Goal: Task Accomplishment & Management: Manage account settings

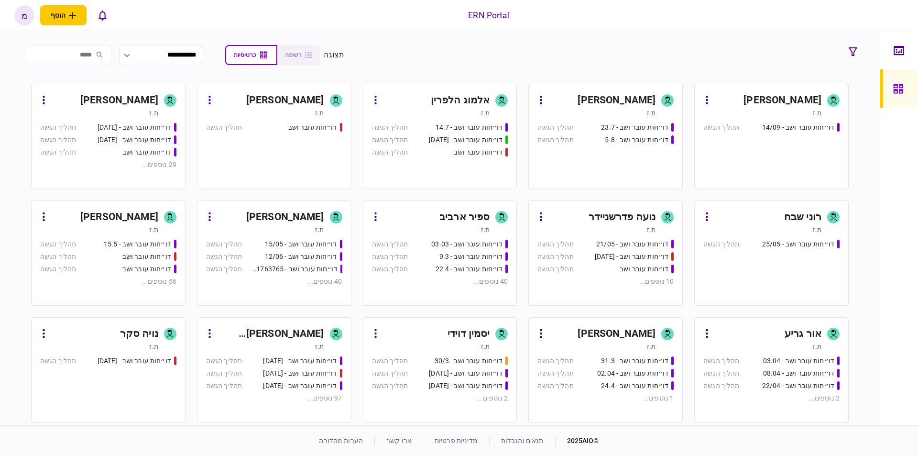
click at [603, 96] on div "[PERSON_NAME]" at bounding box center [602, 100] width 107 height 15
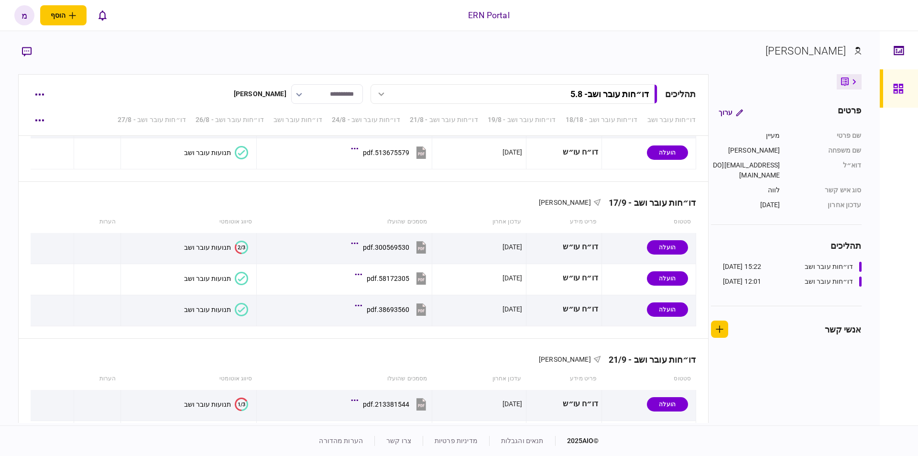
scroll to position [2479, 0]
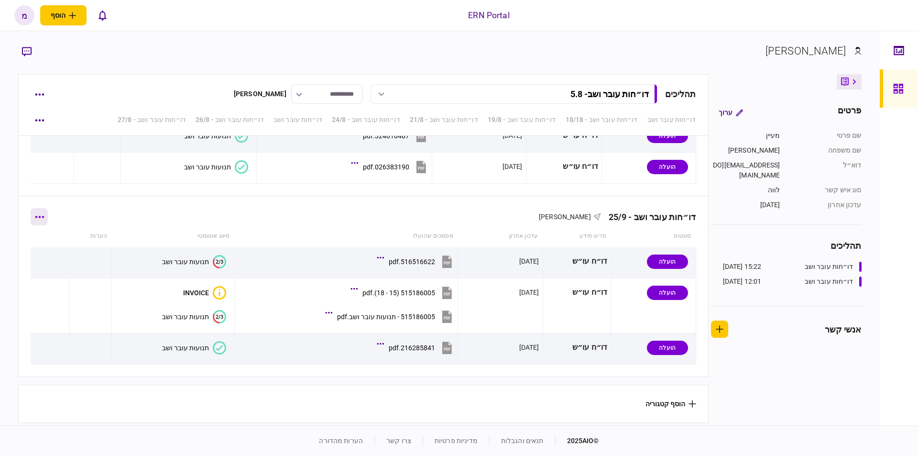
click at [48, 219] on button "button" at bounding box center [39, 216] width 17 height 17
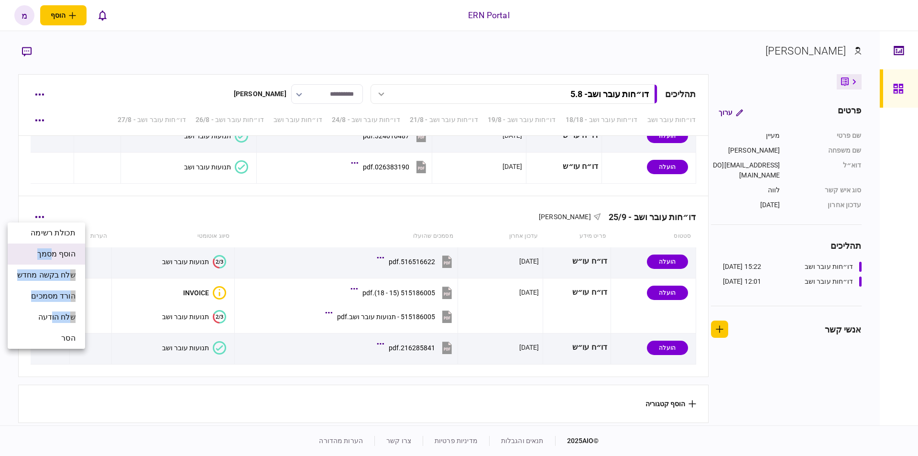
drag, startPoint x: 52, startPoint y: 317, endPoint x: 56, endPoint y: 251, distance: 66.1
click at [56, 251] on ul "תכולת רשימה הוסף מסמך שלח בקשה מחדש הורד מסמכים שלח הודעה הסר" at bounding box center [46, 285] width 77 height 126
click at [51, 249] on span "הוסף מסמך" at bounding box center [56, 253] width 38 height 11
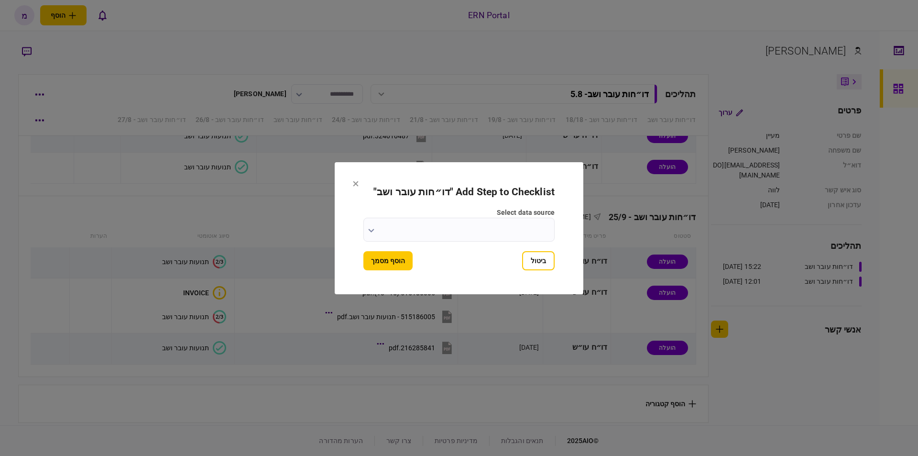
click at [368, 229] on icon "button" at bounding box center [371, 231] width 6 height 4
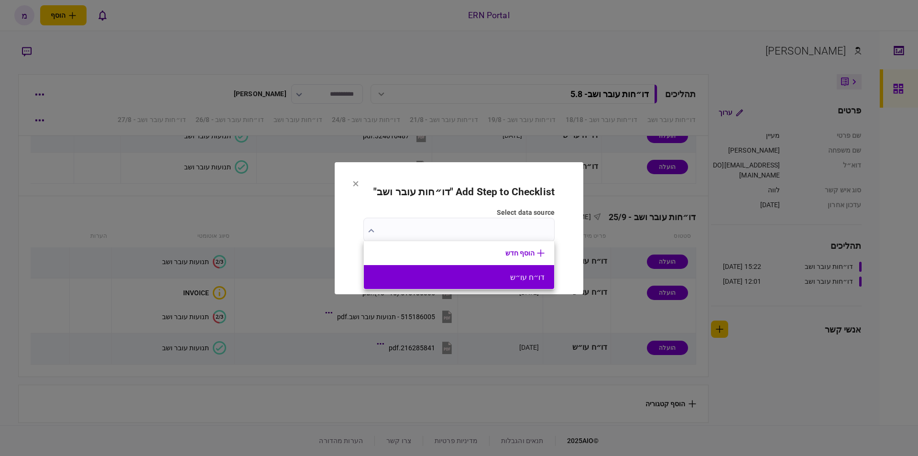
click at [502, 268] on li "דו״ח עו״ש" at bounding box center [459, 277] width 190 height 24
type input "*********"
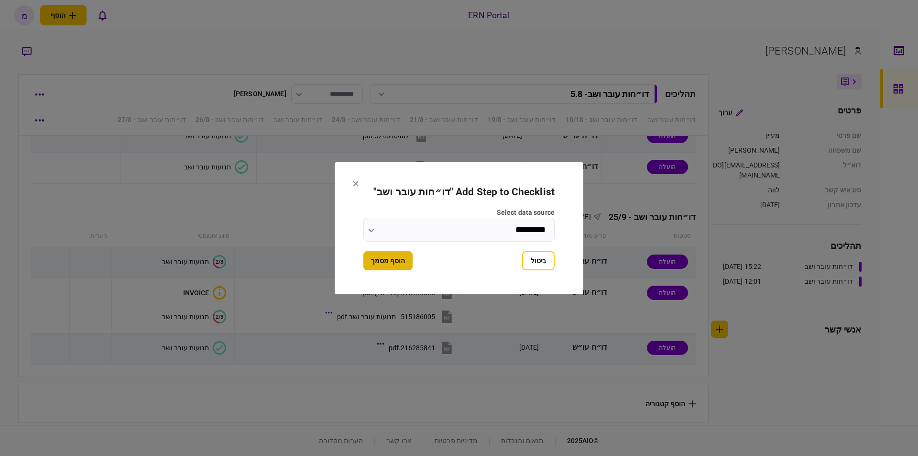
click at [398, 256] on button "הוסף מסמך" at bounding box center [387, 260] width 49 height 19
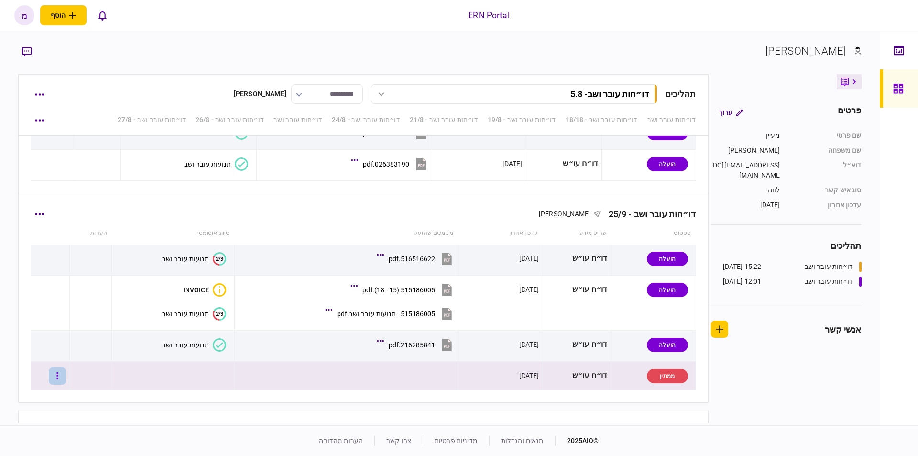
click at [58, 379] on icon "button" at bounding box center [57, 375] width 2 height 9
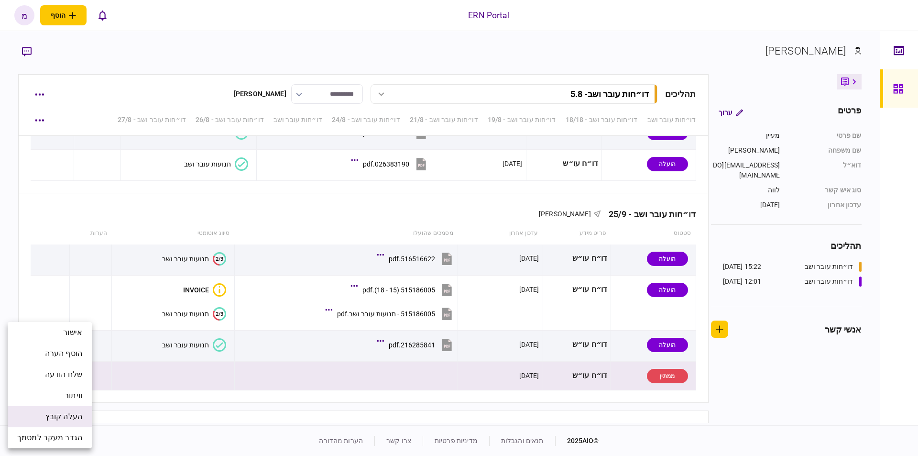
click at [50, 422] on span "העלה קובץ" at bounding box center [63, 416] width 37 height 11
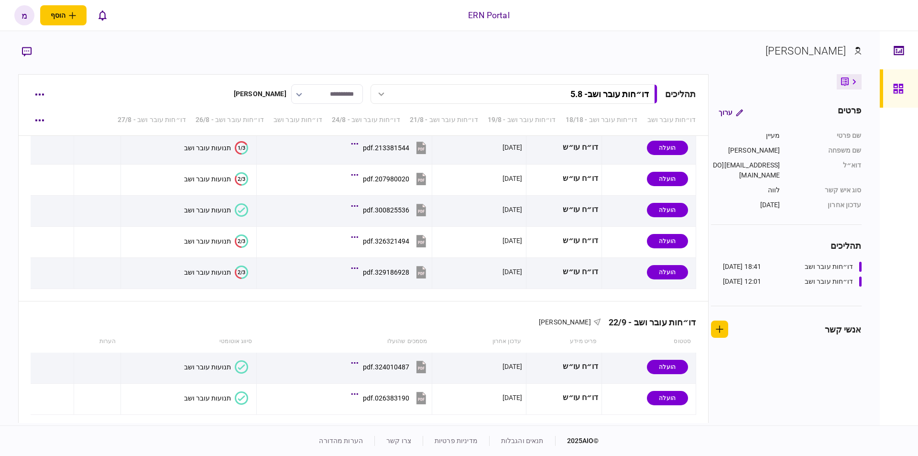
scroll to position [2510, 0]
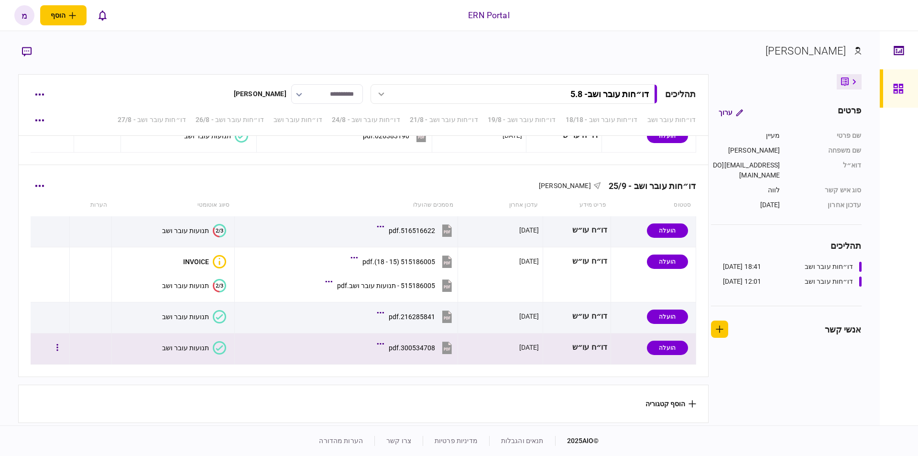
click at [216, 341] on icon at bounding box center [219, 347] width 13 height 13
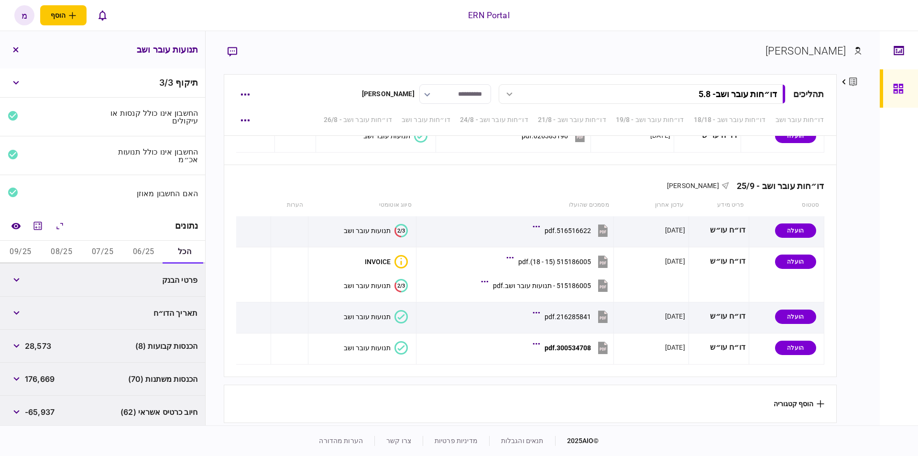
click at [138, 252] on button "06/25" at bounding box center [143, 252] width 41 height 23
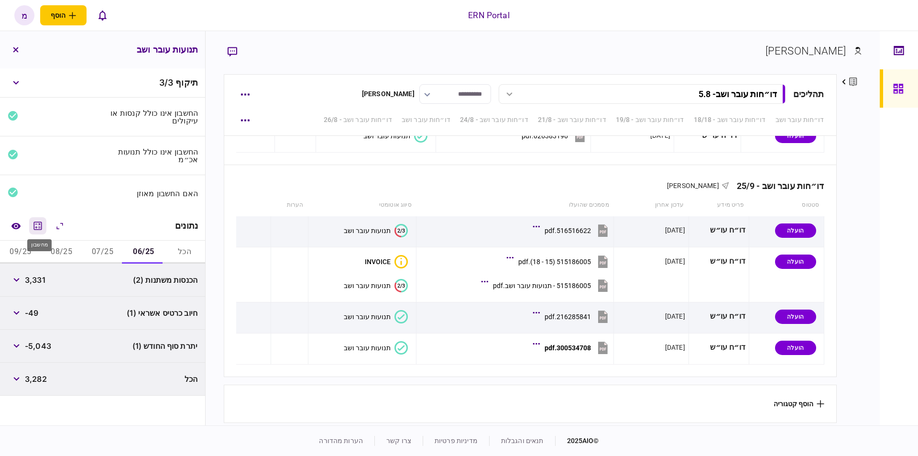
click at [39, 227] on icon "מחשבון" at bounding box center [37, 225] width 11 height 11
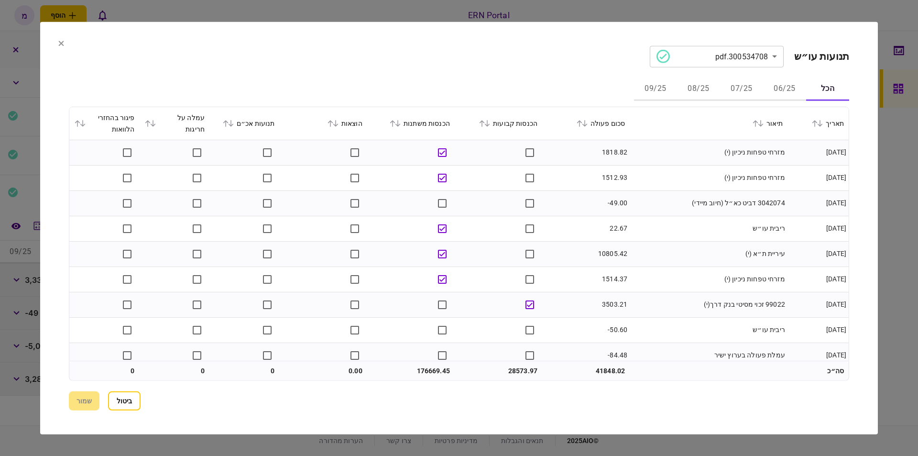
click at [637, 158] on td "מזרחי טפחות ניכיון (י)" at bounding box center [709, 152] width 158 height 25
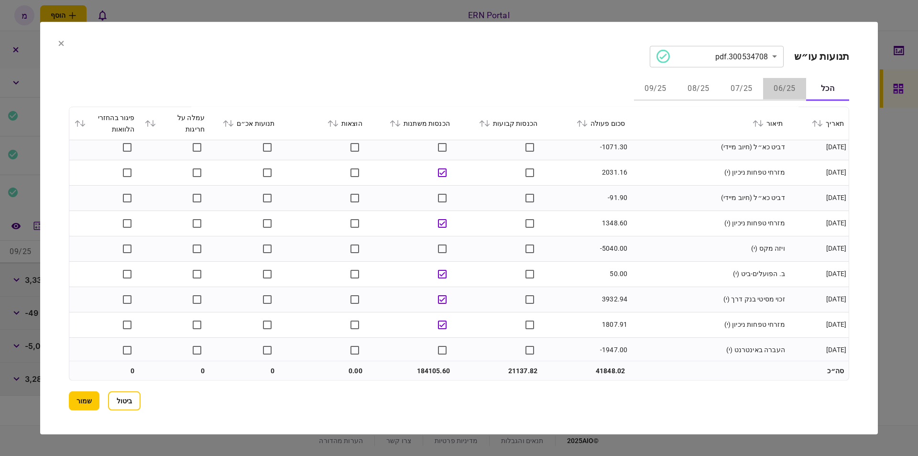
click at [777, 90] on button "06/25" at bounding box center [784, 88] width 43 height 23
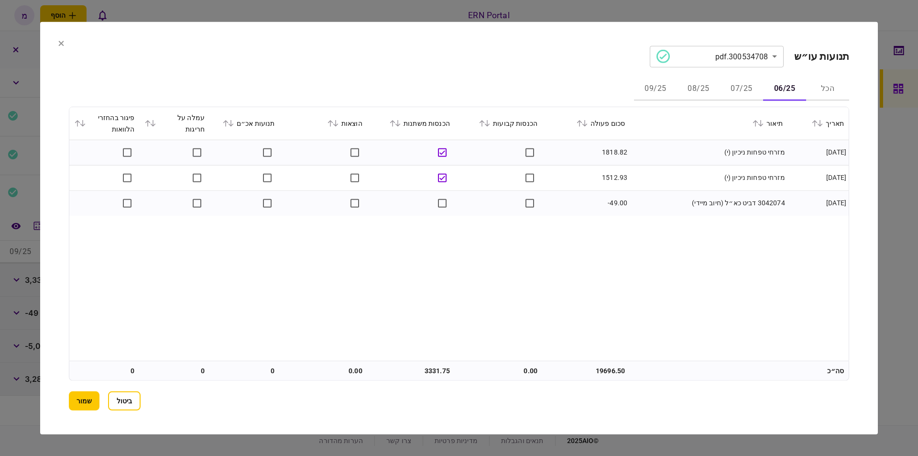
click at [625, 239] on div "תאריך תיאור סכום פעולה הכנסות קבועות הכנסות משתנות הוצאות תנועות אכ״ם עמלה על ח…" at bounding box center [458, 233] width 779 height 253
click at [435, 369] on td "3331.75" at bounding box center [411, 370] width 88 height 19
copy td "3331.75"
click at [425, 367] on td "3331.75" at bounding box center [411, 370] width 88 height 19
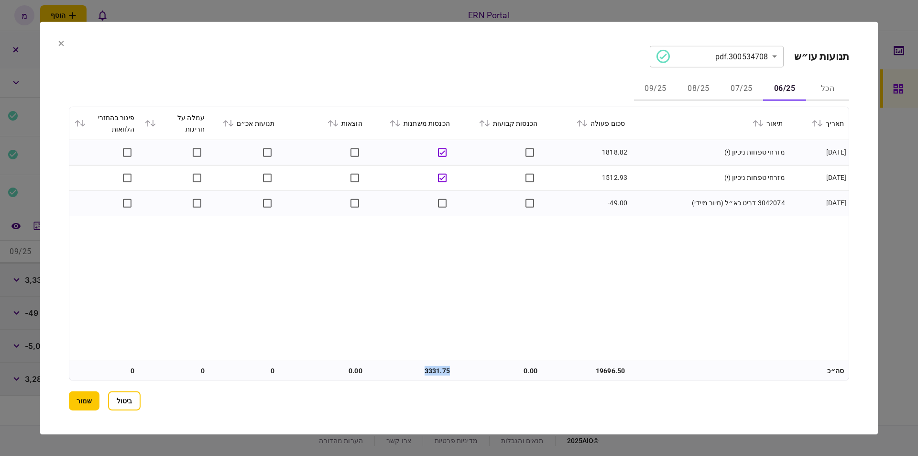
click at [425, 367] on td "3331.75" at bounding box center [411, 370] width 88 height 19
copy td "3331.75"
click at [399, 294] on div "תאריך תיאור סכום פעולה הכנסות קבועות הכנסות משתנות הוצאות תנועות אכ״ם עמלה על ח…" at bounding box center [458, 233] width 779 height 253
click at [740, 87] on button "07/25" at bounding box center [741, 88] width 43 height 23
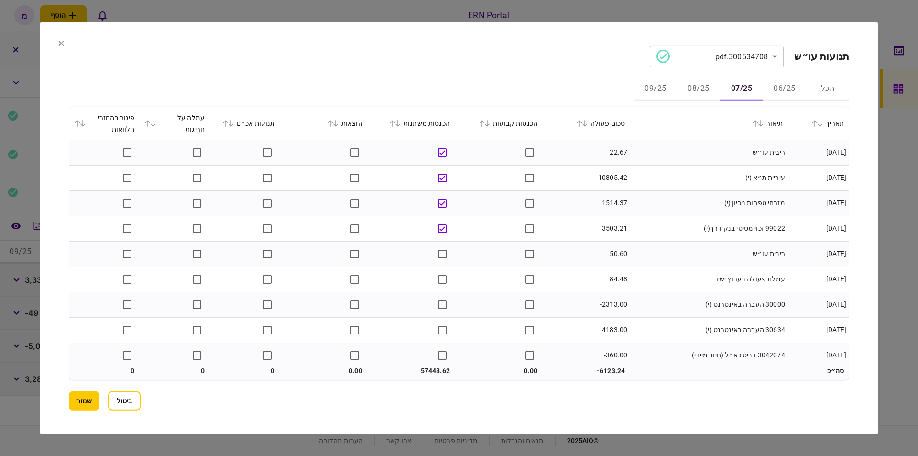
click at [681, 188] on td "עיריית ת״א (י)" at bounding box center [709, 177] width 158 height 25
click at [699, 87] on button "08/25" at bounding box center [698, 88] width 43 height 23
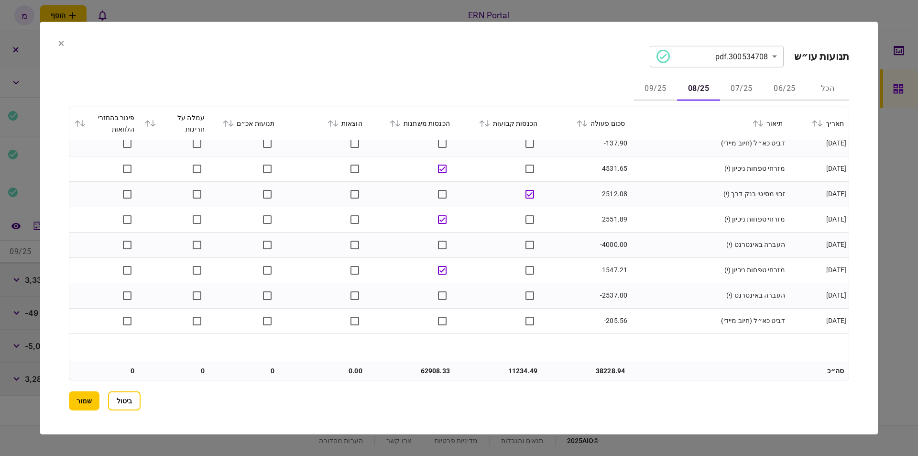
scroll to position [874, 0]
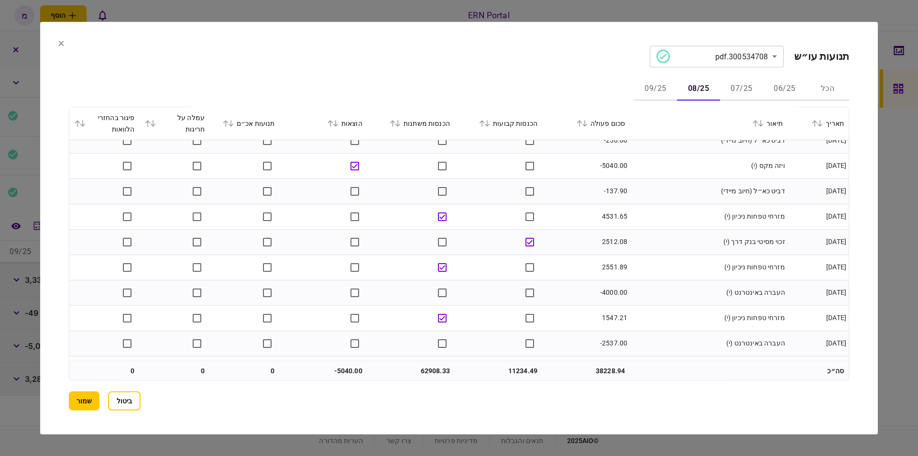
click at [748, 82] on button "07/25" at bounding box center [741, 88] width 43 height 23
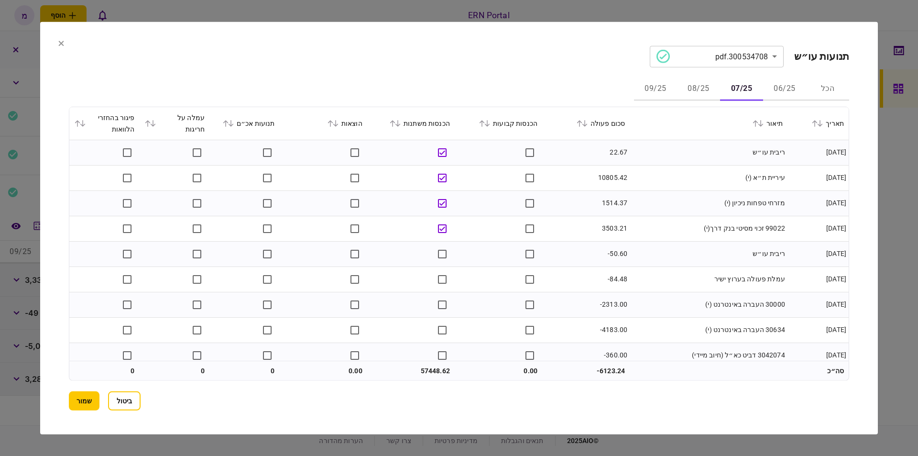
click at [652, 237] on td "99022 זכוי מסיטי בנק דרך(י)" at bounding box center [709, 228] width 158 height 25
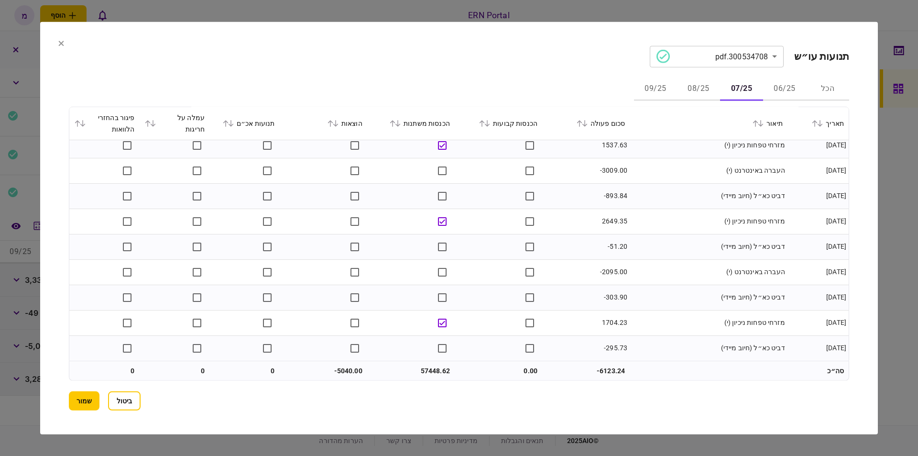
scroll to position [1479, 0]
click at [434, 369] on td "57448.62" at bounding box center [411, 370] width 88 height 19
click at [430, 367] on td "57448.62" at bounding box center [411, 370] width 88 height 19
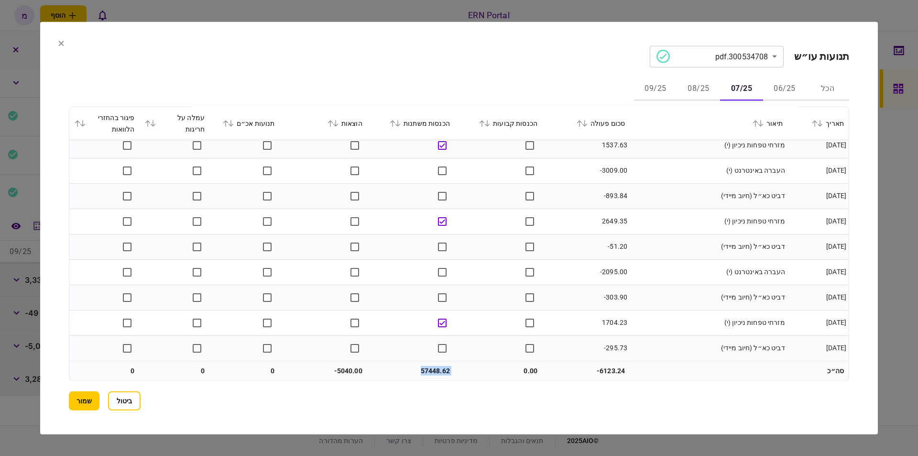
copy td "57448.62"
click at [352, 365] on td "-5040.00" at bounding box center [324, 370] width 88 height 19
click at [352, 366] on td "-5040.00" at bounding box center [324, 370] width 88 height 19
copy td "5040.00"
click at [698, 81] on button "08/25" at bounding box center [698, 88] width 43 height 23
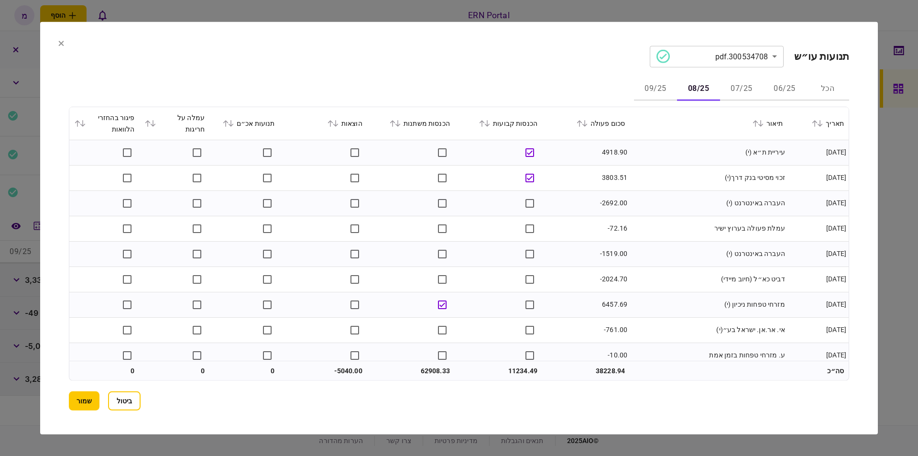
click at [686, 186] on td "זכוי מסיטי בנק דרך(י)" at bounding box center [709, 177] width 158 height 25
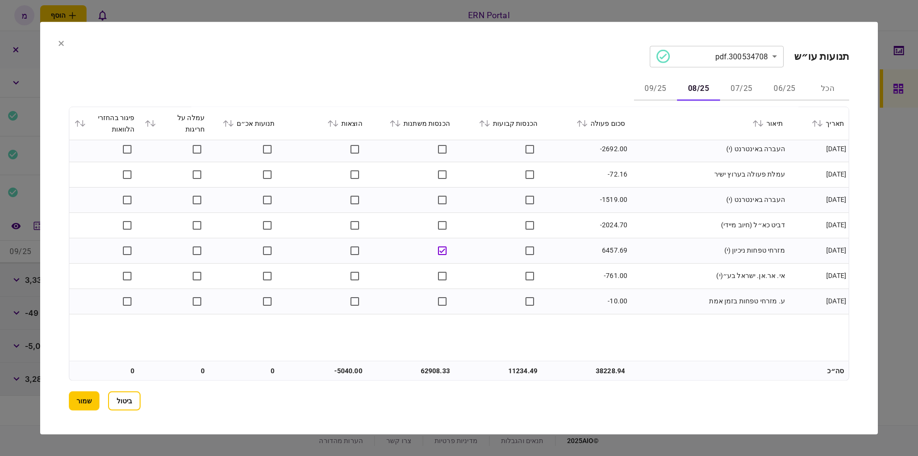
scroll to position [0, 0]
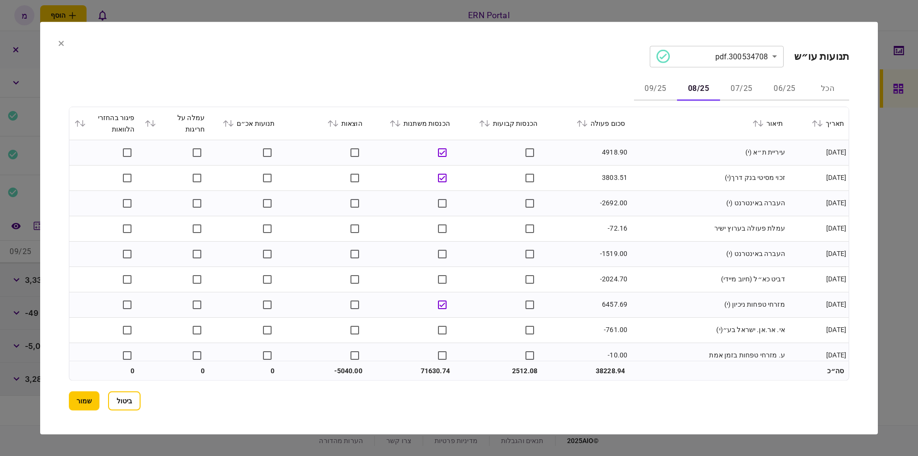
click at [474, 196] on td at bounding box center [499, 202] width 88 height 25
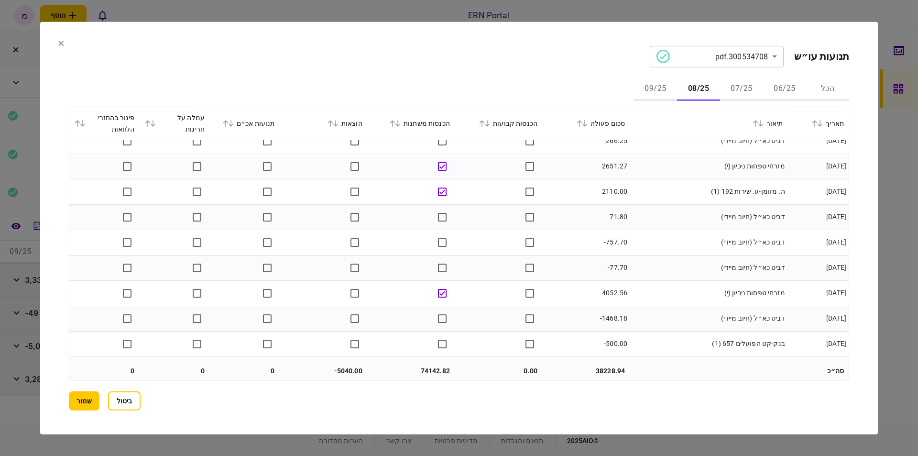
scroll to position [1377, 0]
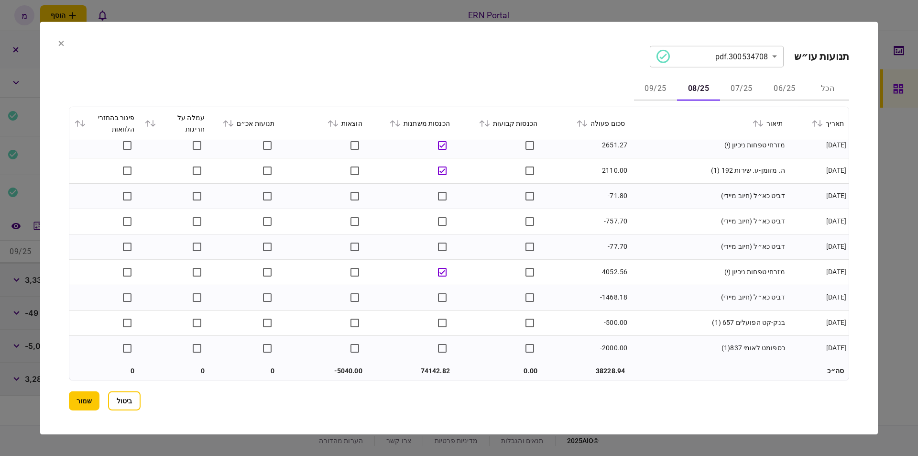
click at [434, 367] on td "74142.82" at bounding box center [411, 370] width 88 height 19
copy td "74142.82"
click at [649, 78] on button "09/25" at bounding box center [655, 88] width 43 height 23
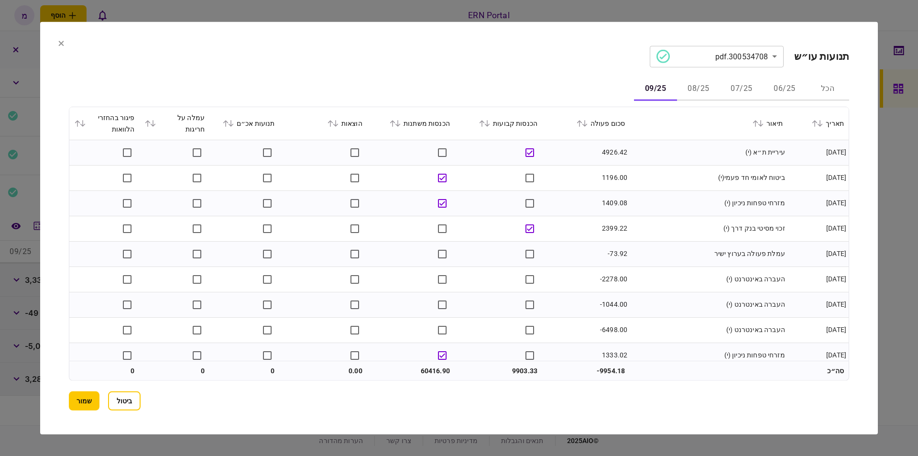
click at [647, 176] on td "ביטוח לאומי חד פעמי(י)" at bounding box center [709, 177] width 158 height 25
click at [665, 208] on td "מזרחי טפחות ניכיון (י)" at bounding box center [709, 202] width 158 height 25
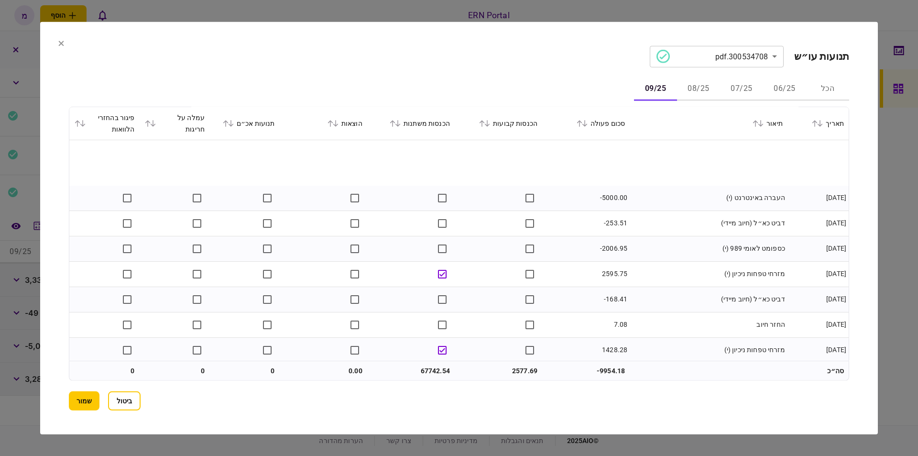
scroll to position [922, 0]
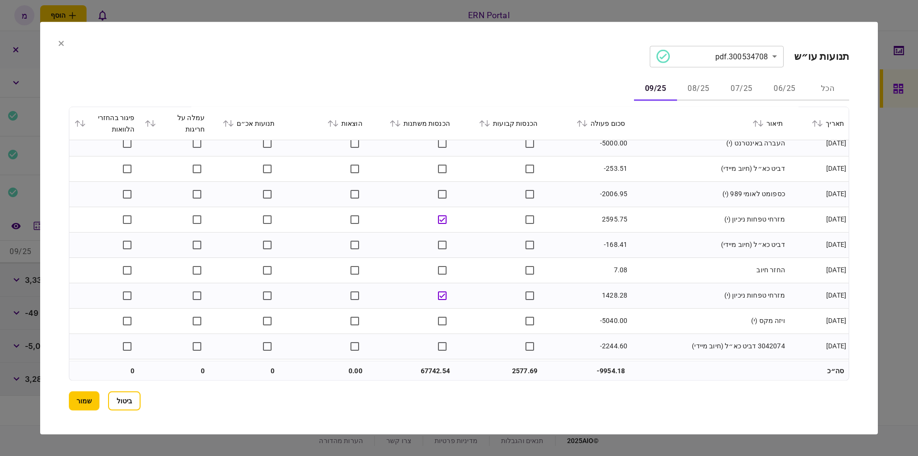
click at [361, 331] on td at bounding box center [324, 320] width 88 height 25
click at [616, 312] on td "-5040.00" at bounding box center [586, 320] width 88 height 25
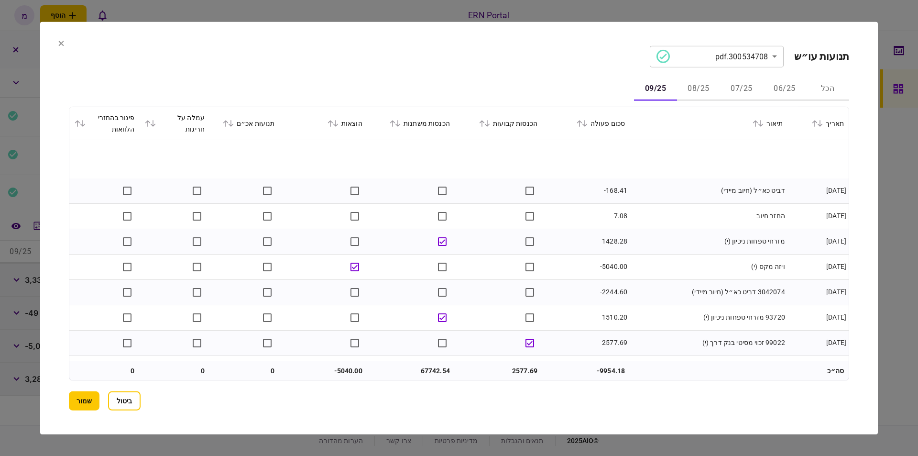
scroll to position [1030, 0]
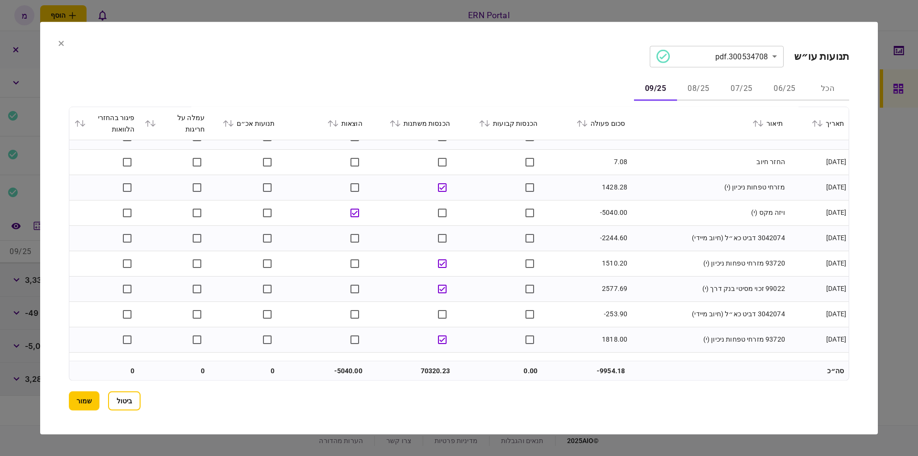
click at [653, 300] on td "99022 זכוי מסיטי בנק דרך (י)" at bounding box center [709, 288] width 158 height 25
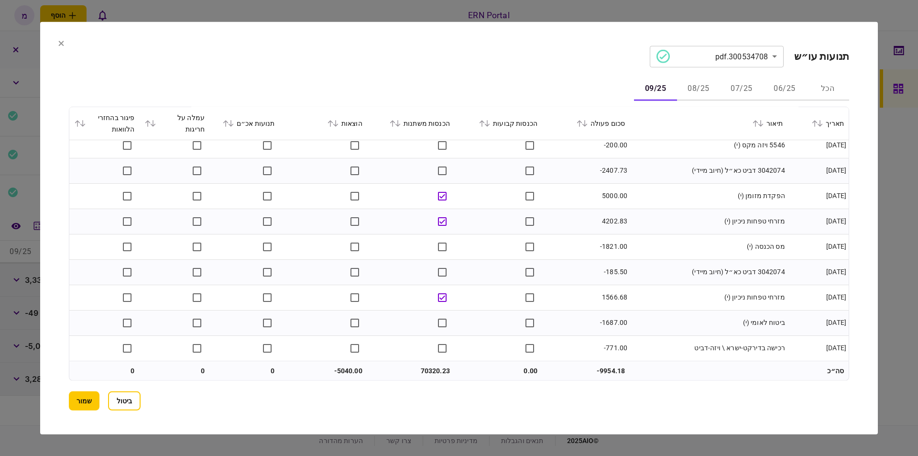
scroll to position [1352, 0]
click at [428, 362] on td "70320.23" at bounding box center [411, 370] width 88 height 19
copy td "70320.23"
click at [351, 367] on td "-5040.00" at bounding box center [324, 370] width 88 height 19
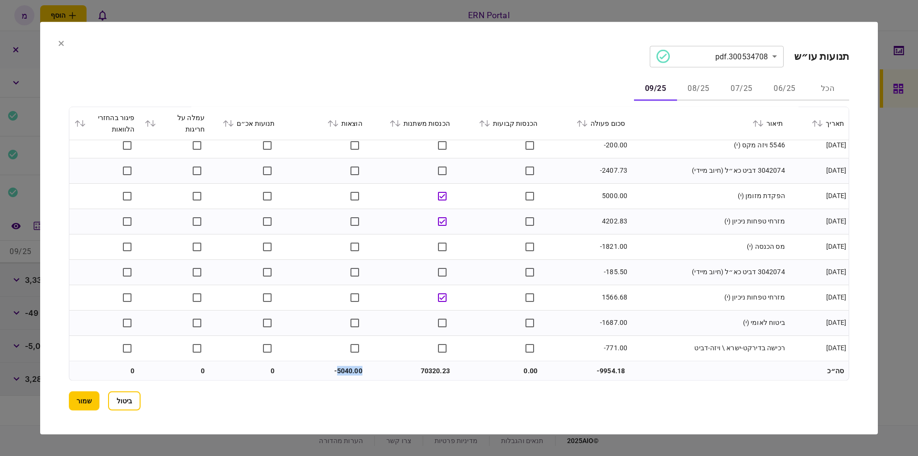
click at [351, 367] on td "-5040.00" at bounding box center [324, 370] width 88 height 19
copy td "5040.00"
click at [86, 396] on button "שמור" at bounding box center [84, 400] width 31 height 19
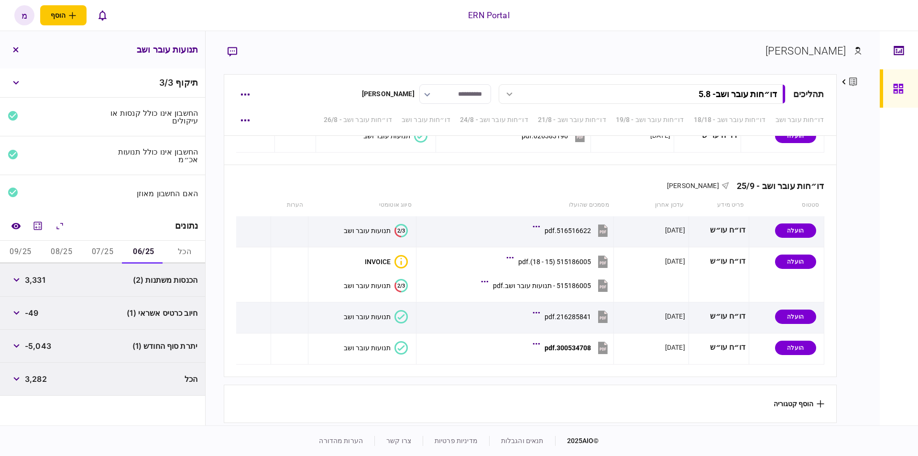
click at [143, 252] on button "06/25" at bounding box center [143, 252] width 41 height 23
click at [43, 340] on span "-5,043" at bounding box center [38, 345] width 26 height 11
click at [42, 340] on span "-5,043" at bounding box center [38, 345] width 26 height 11
click at [36, 337] on div "-5,043" at bounding box center [30, 345] width 44 height 17
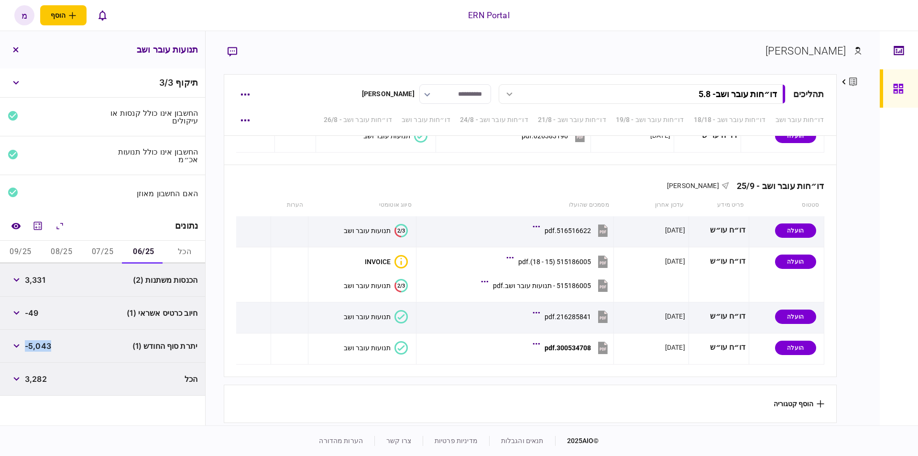
drag, startPoint x: 27, startPoint y: 343, endPoint x: 68, endPoint y: 343, distance: 41.1
click at [68, 343] on div "יתרת סוף החודש (1) -5,043" at bounding box center [102, 345] width 205 height 33
copy span "-5,043"
click at [108, 250] on button "07/25" at bounding box center [102, 252] width 41 height 23
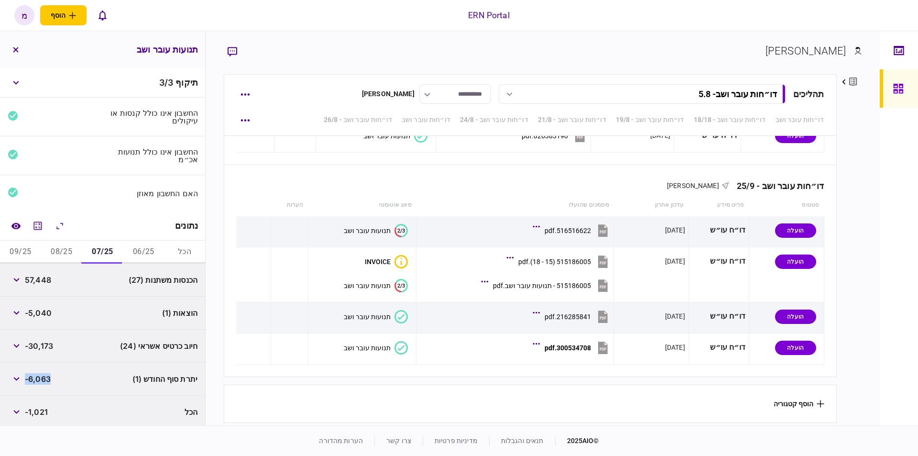
drag, startPoint x: 57, startPoint y: 377, endPoint x: 28, endPoint y: 371, distance: 30.3
click at [28, 371] on div "יתרת סוף החודש (1) -6,063" at bounding box center [102, 378] width 205 height 33
copy span "-6,063"
click at [68, 248] on button "08/25" at bounding box center [61, 252] width 41 height 23
drag, startPoint x: 32, startPoint y: 386, endPoint x: 15, endPoint y: 388, distance: 16.4
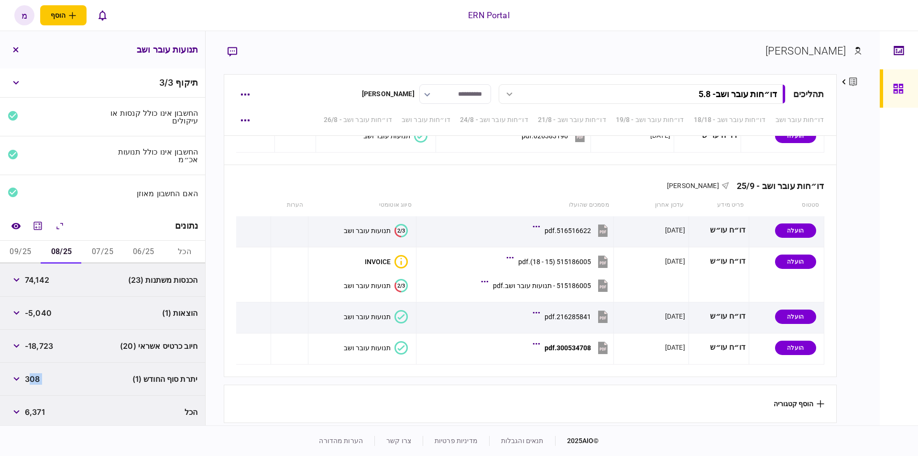
click at [15, 388] on div "יתרת סוף החודש (1) 308" at bounding box center [102, 378] width 205 height 33
click at [32, 375] on span "308" at bounding box center [32, 378] width 15 height 11
click at [4, 247] on button "09/25" at bounding box center [20, 252] width 41 height 23
click at [41, 380] on span "5,000" at bounding box center [36, 378] width 23 height 11
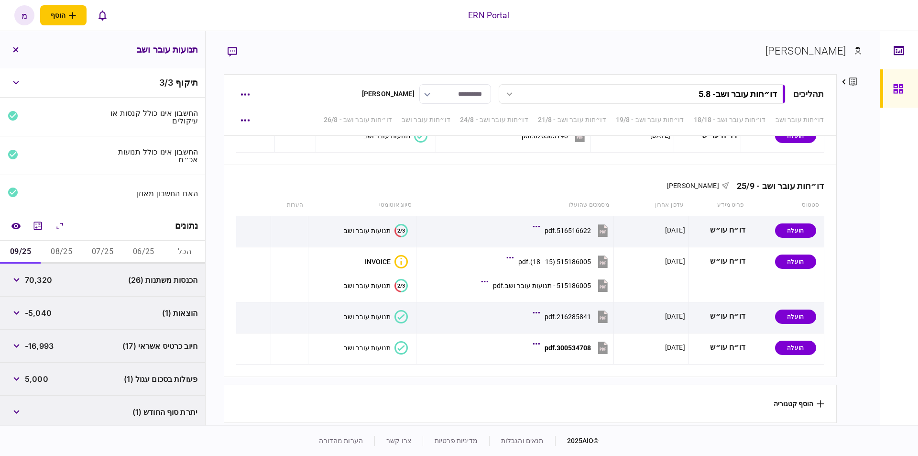
scroll to position [34, 0]
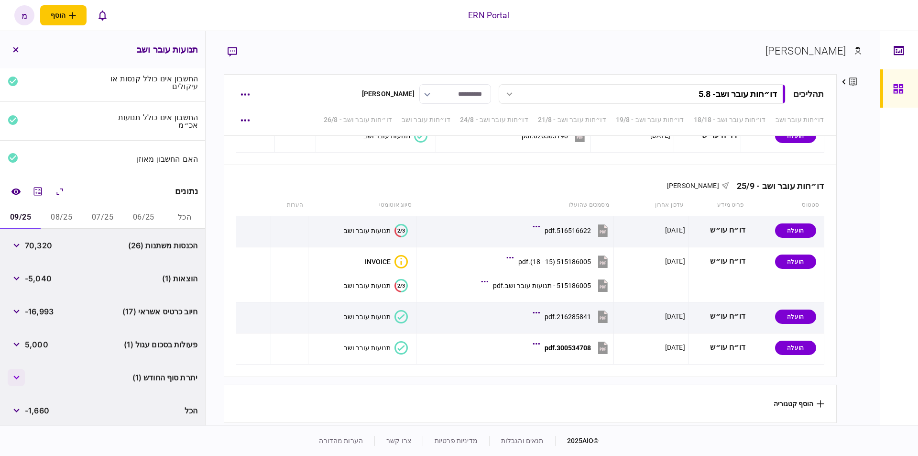
click at [19, 375] on icon "button" at bounding box center [16, 377] width 6 height 4
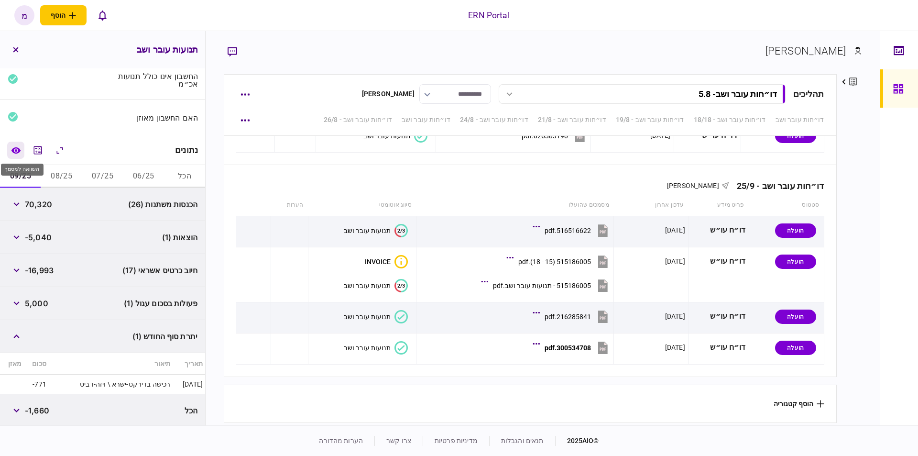
click at [19, 147] on icon "השוואה למסמך" at bounding box center [15, 150] width 9 height 6
